Goal: Information Seeking & Learning: Learn about a topic

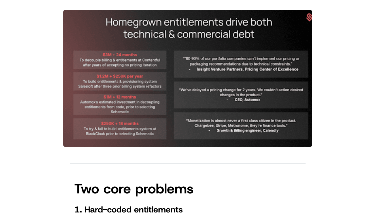
scroll to position [432, 0]
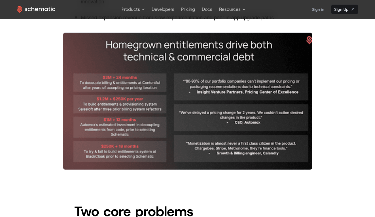
scroll to position [350, 0]
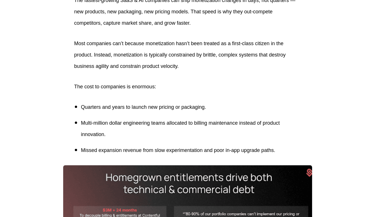
scroll to position [227, 0]
